Goal: Task Accomplishment & Management: Manage account settings

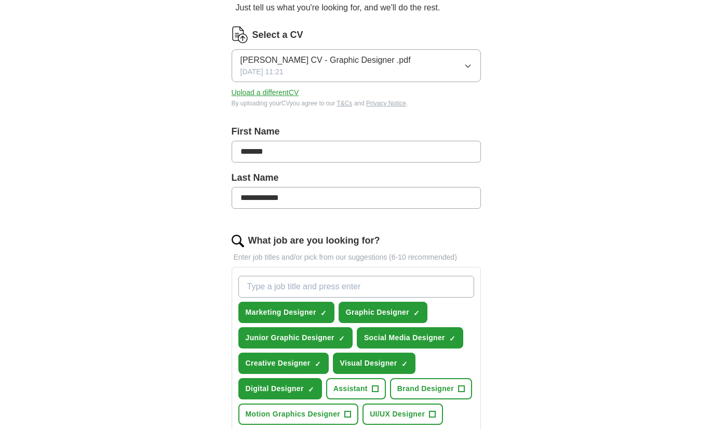
scroll to position [116, 0]
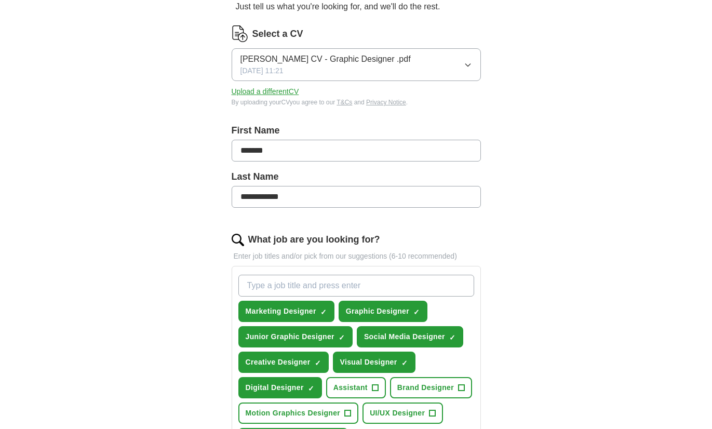
click at [356, 283] on input "What job are you looking for?" at bounding box center [356, 286] width 236 height 22
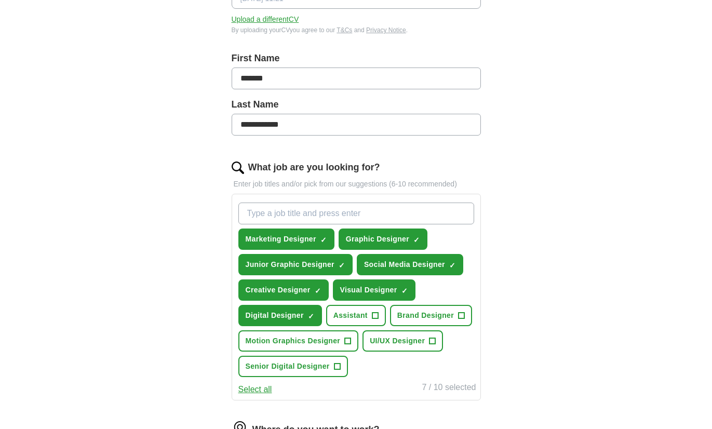
scroll to position [189, 0]
type input "Integrated Designer"
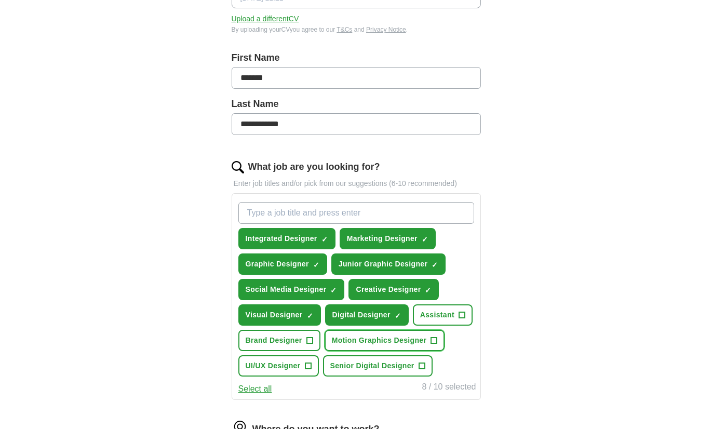
click at [435, 342] on span "+" at bounding box center [434, 341] width 6 height 8
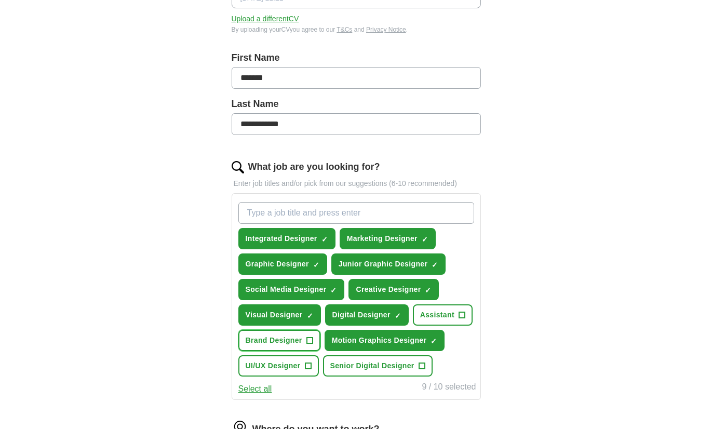
click at [313, 340] on button "Brand Designer +" at bounding box center [279, 340] width 82 height 21
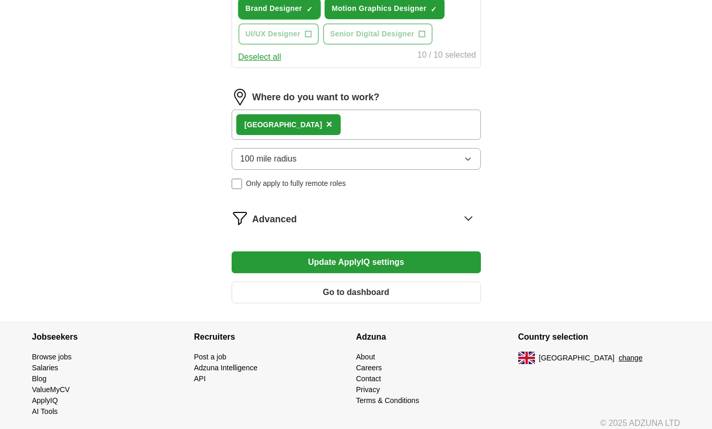
scroll to position [521, 0]
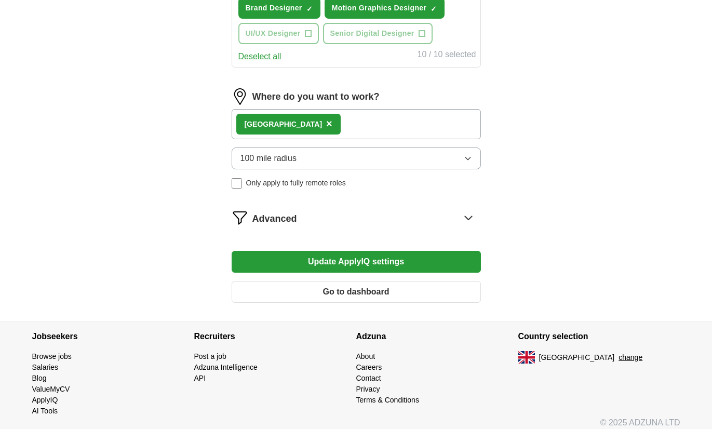
click at [320, 156] on button "100 mile radius" at bounding box center [356, 158] width 249 height 22
click at [300, 123] on div "London ×" at bounding box center [356, 124] width 249 height 30
click at [303, 123] on div "London ×" at bounding box center [356, 124] width 249 height 30
click at [326, 126] on span "×" at bounding box center [329, 123] width 6 height 11
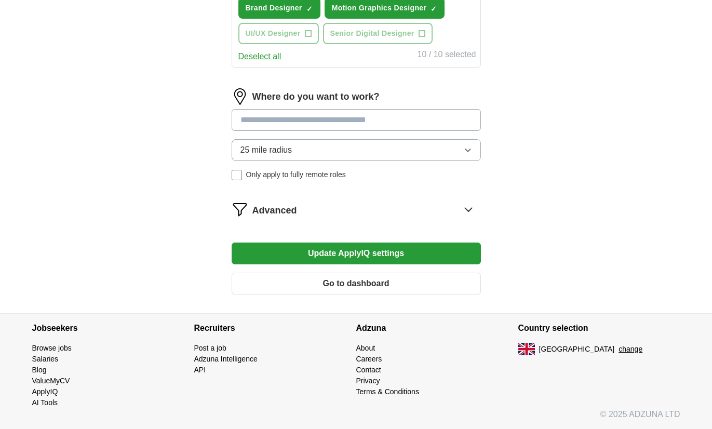
click at [277, 126] on input at bounding box center [356, 120] width 249 height 22
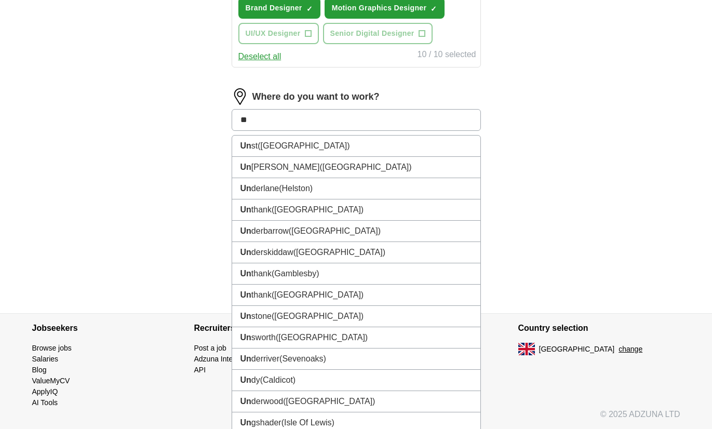
type input "*"
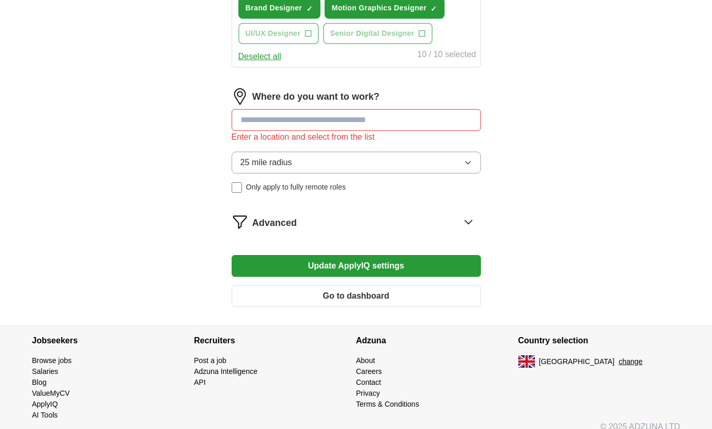
click at [328, 141] on div "Where do you want to work? Enter a location and select from the list 25 mile ra…" at bounding box center [356, 144] width 249 height 113
click at [301, 162] on button "25 mile radius" at bounding box center [356, 163] width 249 height 22
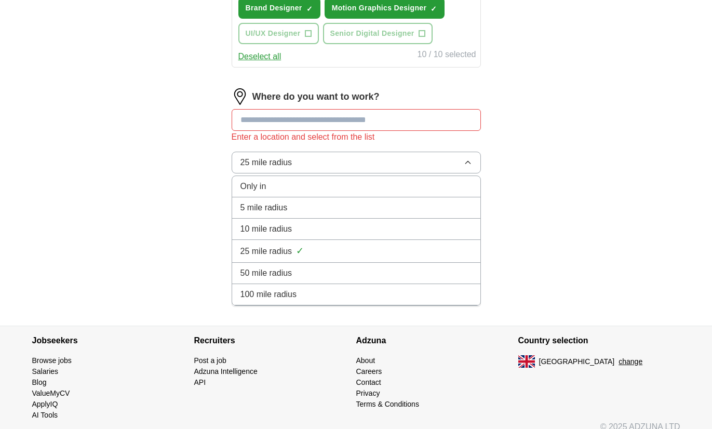
click at [277, 292] on span "100 mile radius" at bounding box center [268, 294] width 57 height 12
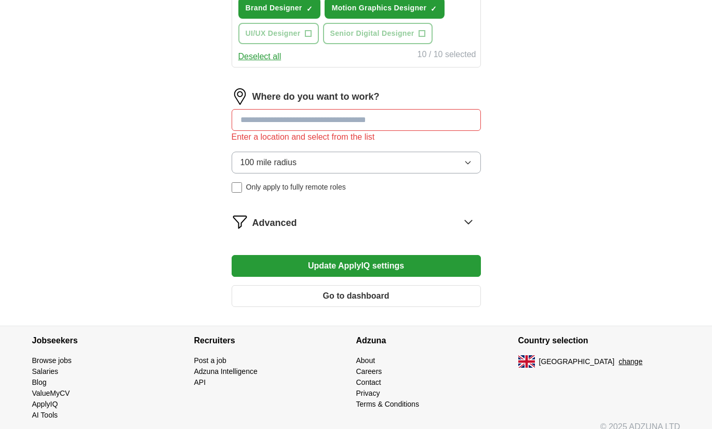
click at [366, 123] on input at bounding box center [356, 120] width 249 height 22
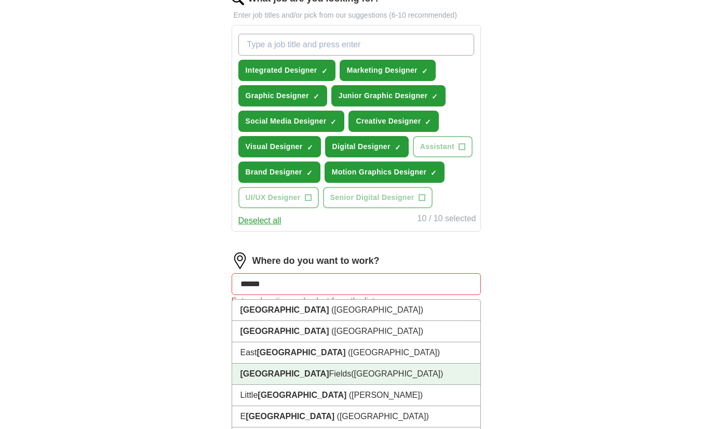
scroll to position [351, 0]
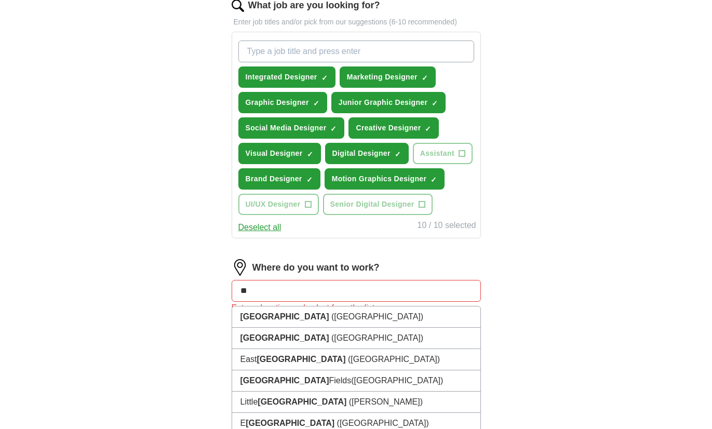
type input "*"
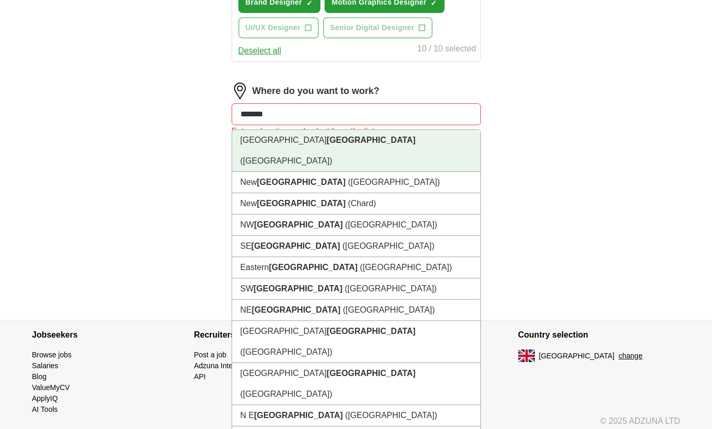
scroll to position [534, 0]
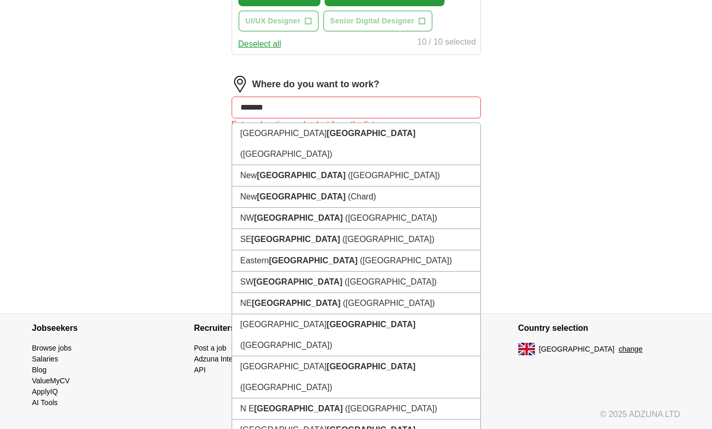
drag, startPoint x: 277, startPoint y: 107, endPoint x: 209, endPoint y: 107, distance: 68.0
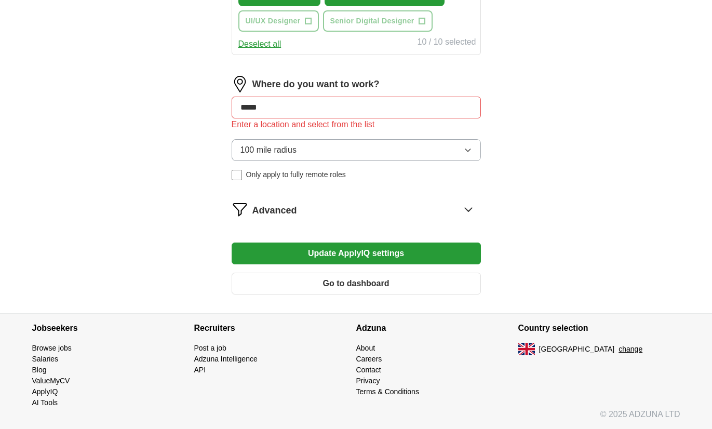
type input "******"
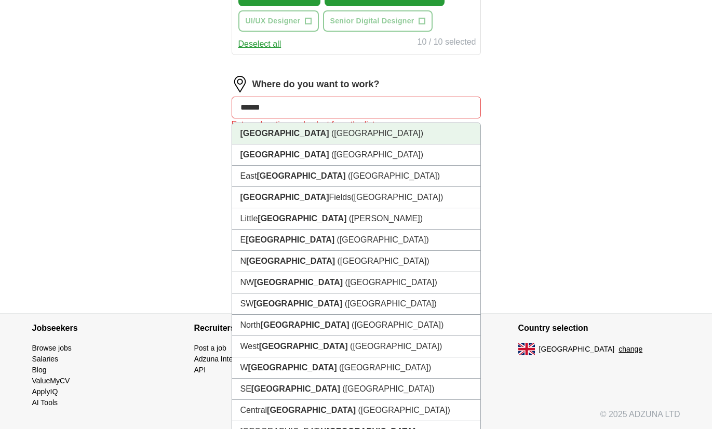
click at [264, 143] on li "[GEOGRAPHIC_DATA] ([GEOGRAPHIC_DATA])" at bounding box center [356, 133] width 248 height 21
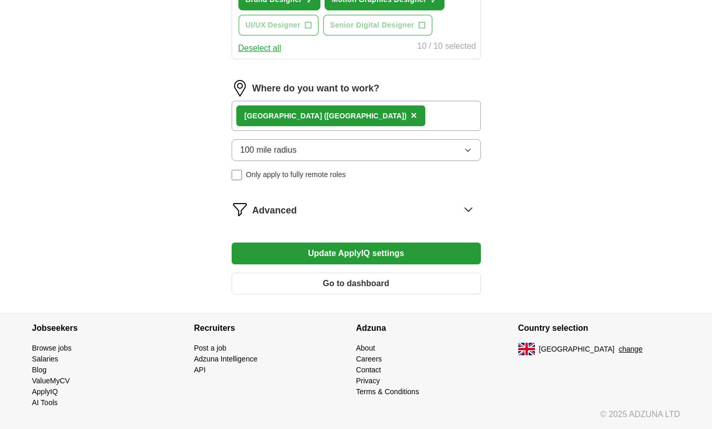
scroll to position [530, 0]
click at [267, 177] on span "Only apply to fully remote roles" at bounding box center [296, 174] width 100 height 11
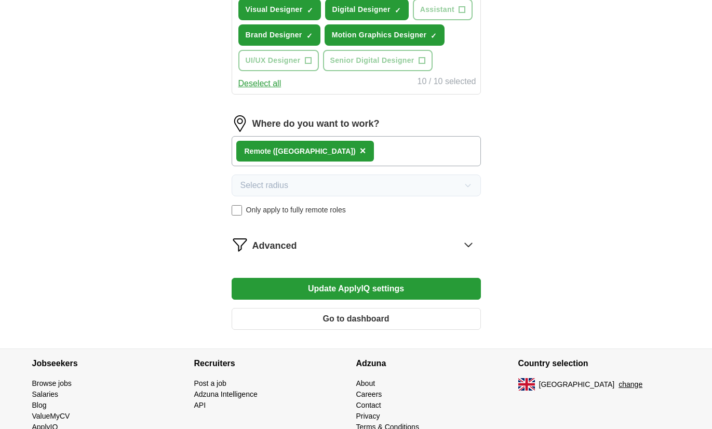
scroll to position [516, 0]
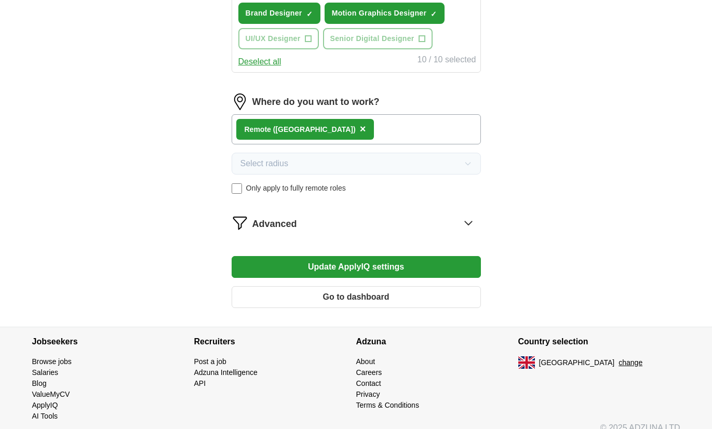
click at [345, 270] on button "Update ApplyIQ settings" at bounding box center [356, 267] width 249 height 22
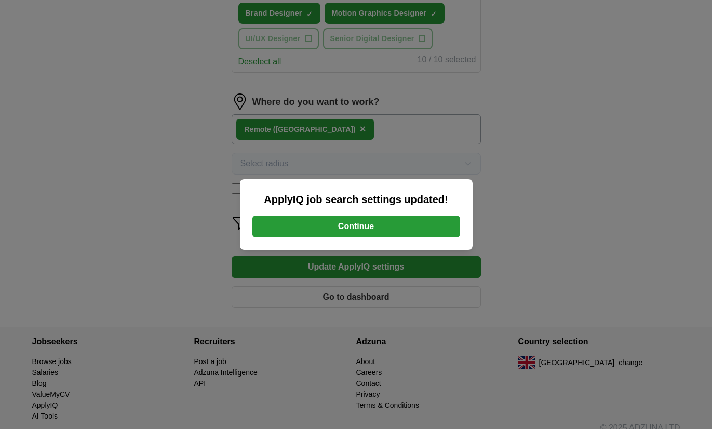
click at [357, 224] on button "Continue" at bounding box center [356, 227] width 208 height 22
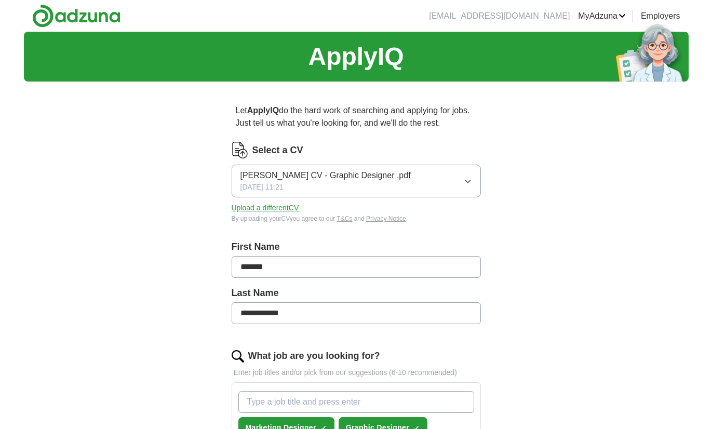
click at [0, 0] on link "CVs" at bounding box center [0, 0] width 0 height 0
